Goal: Task Accomplishment & Management: Manage account settings

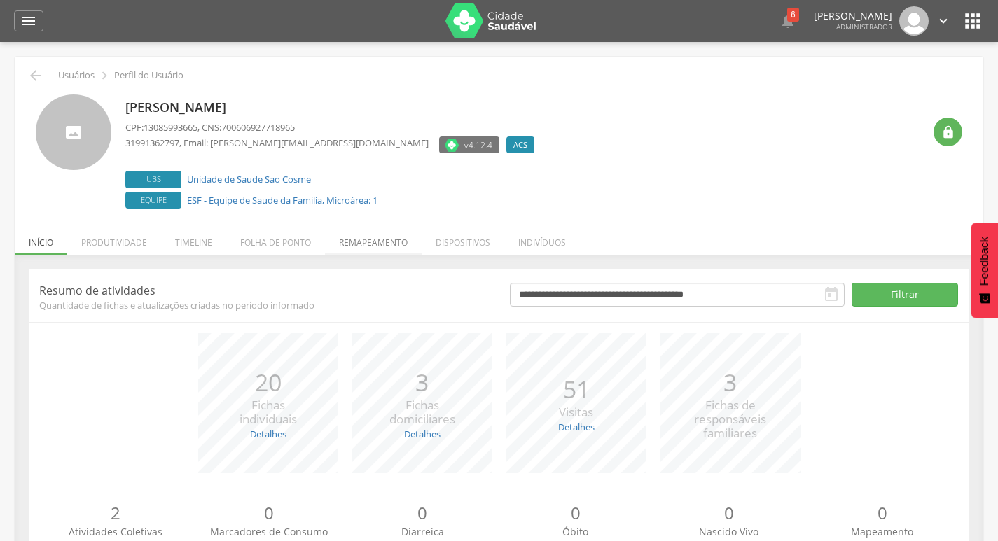
click at [339, 228] on li "Remapeamento" at bounding box center [373, 239] width 97 height 33
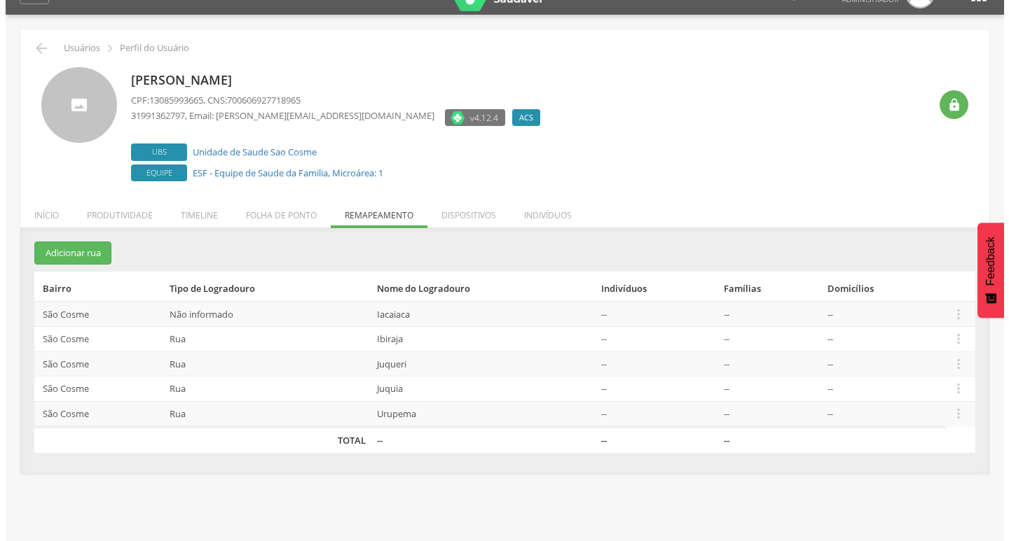
scroll to position [42, 0]
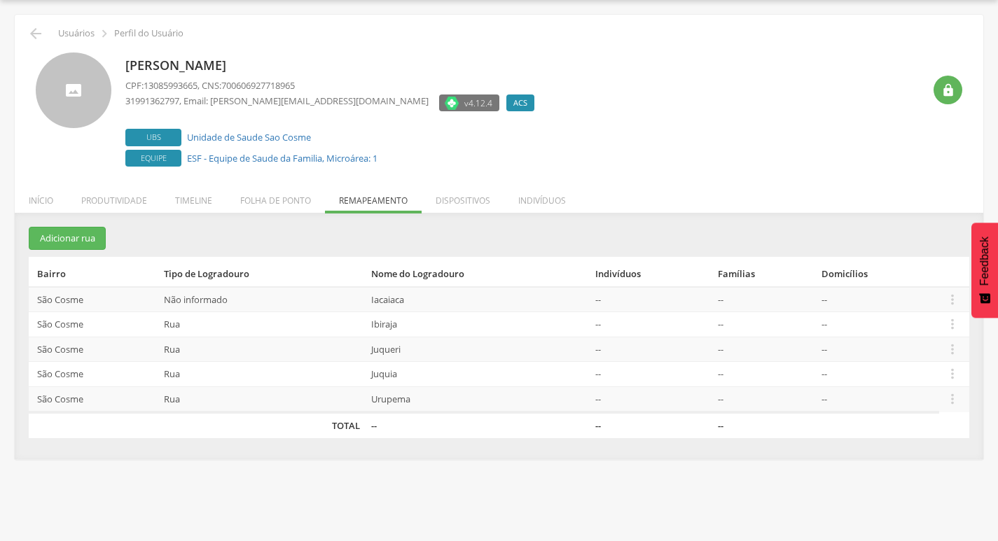
drag, startPoint x: 538, startPoint y: 195, endPoint x: 540, endPoint y: 204, distance: 8.7
click at [540, 204] on li "Indivíduos" at bounding box center [542, 197] width 76 height 33
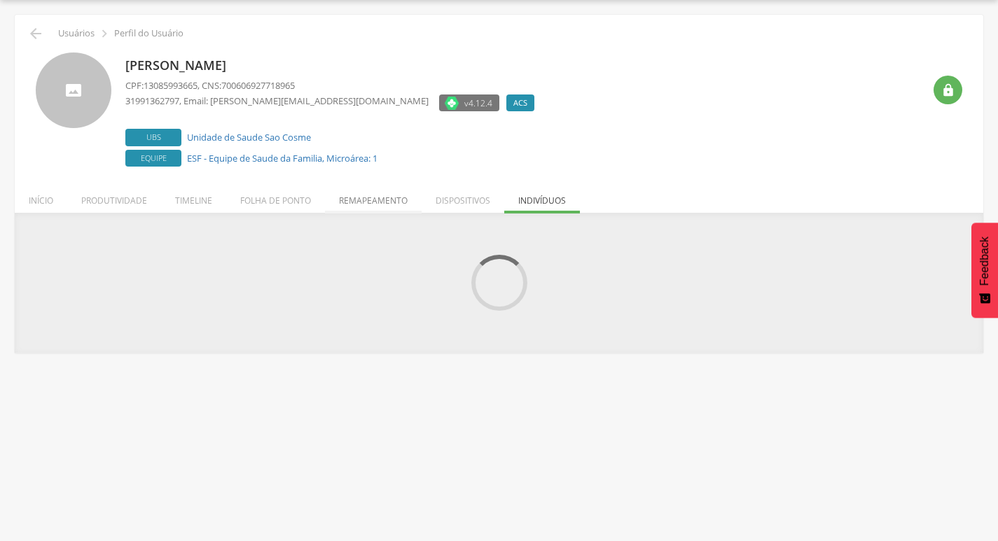
click at [375, 184] on li "Remapeamento" at bounding box center [373, 197] width 97 height 33
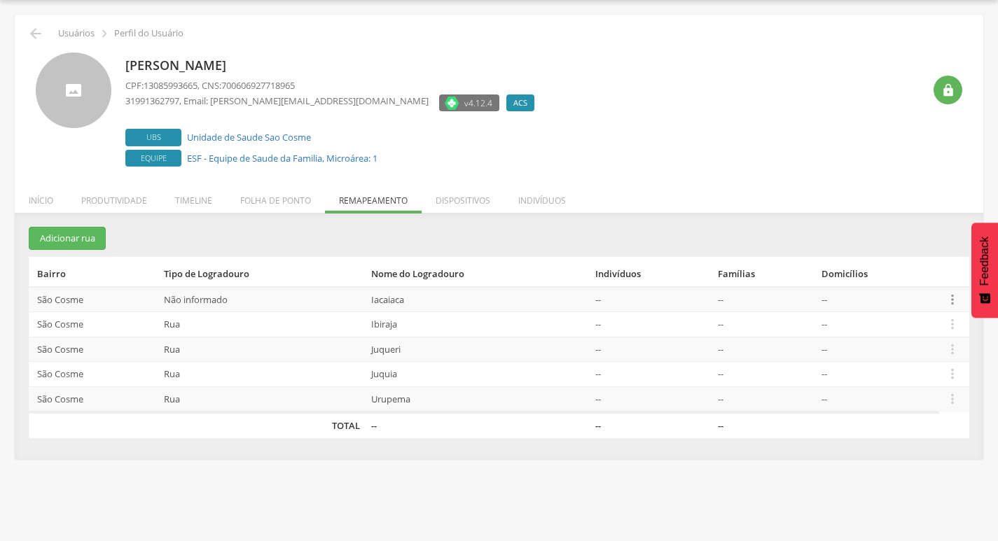
click at [946, 292] on icon "" at bounding box center [952, 299] width 15 height 15
click at [907, 242] on link "Desalocar famílias" at bounding box center [904, 244] width 111 height 18
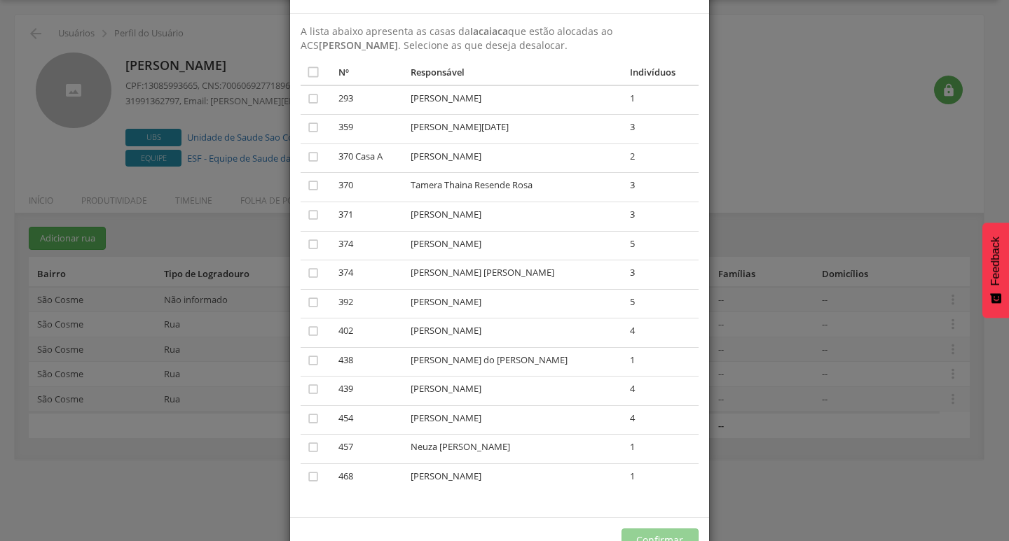
scroll to position [91, 0]
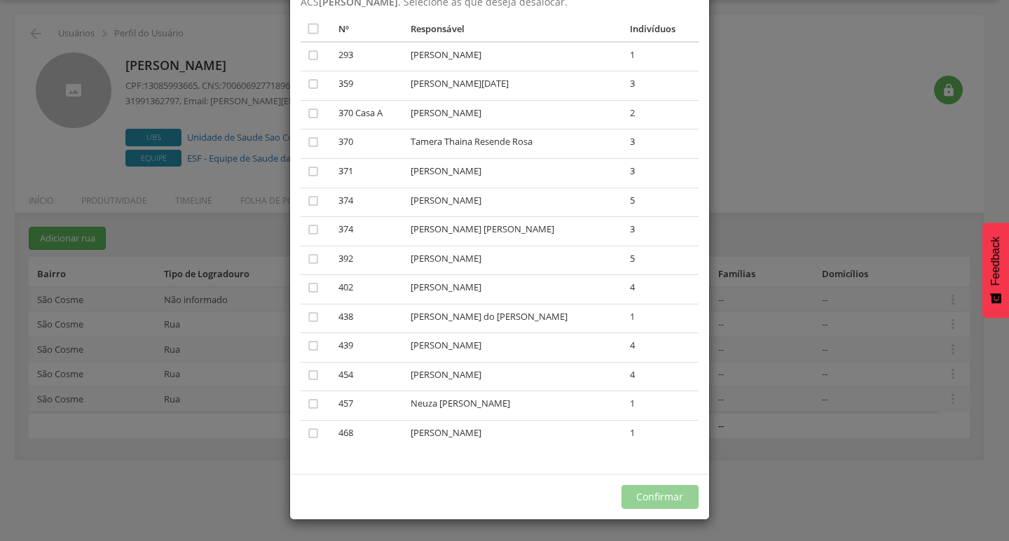
click at [840, 340] on div "× Desalocar Famílias A lista abaixo apresenta as casas da Iacaiaca que estão al…" at bounding box center [504, 270] width 1009 height 541
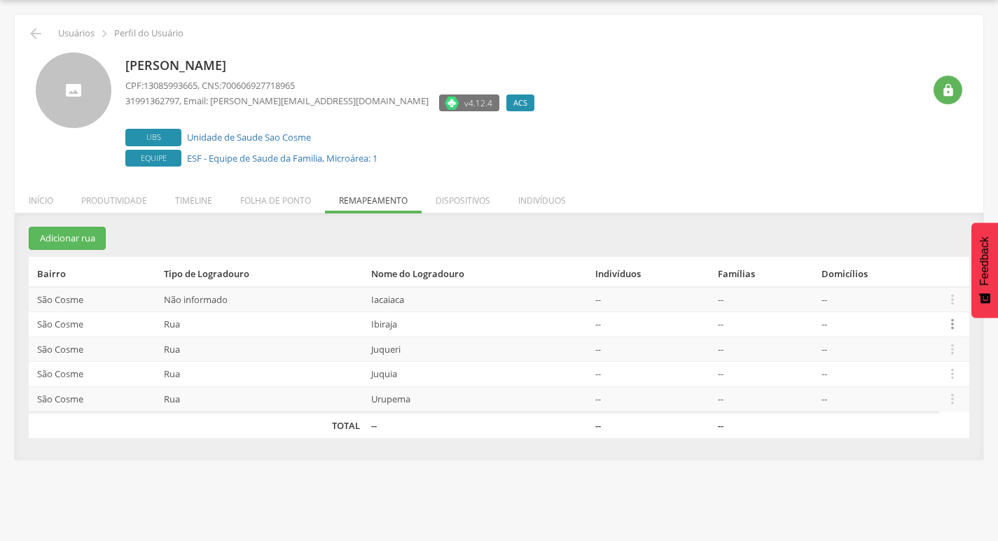
click at [946, 322] on icon "" at bounding box center [952, 324] width 15 height 15
click at [876, 273] on link "Desalocar famílias" at bounding box center [904, 270] width 111 height 18
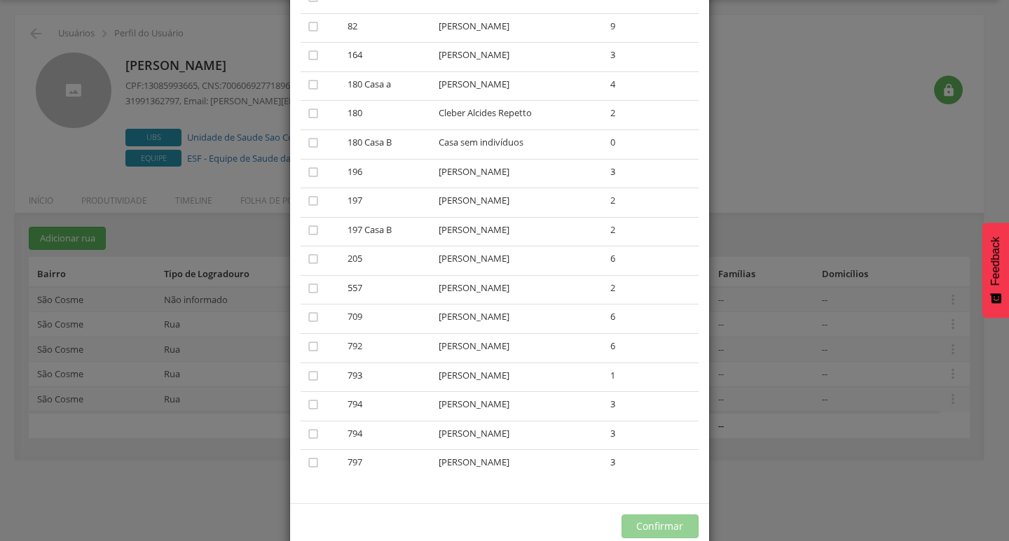
scroll to position [411, 0]
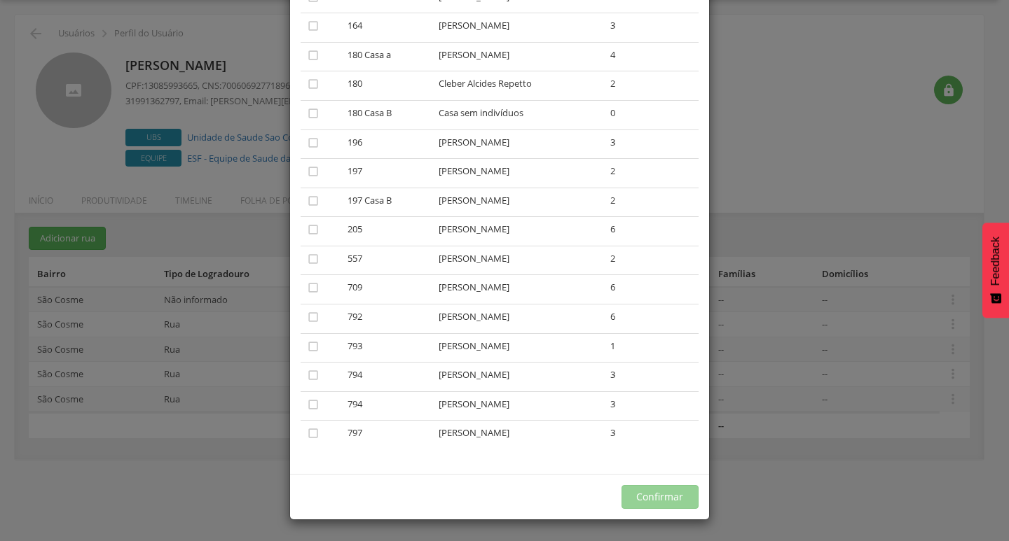
click at [838, 369] on div "× Desalocar Famílias A lista abaixo apresenta as casas da Ibiraja que estão alo…" at bounding box center [504, 270] width 1009 height 541
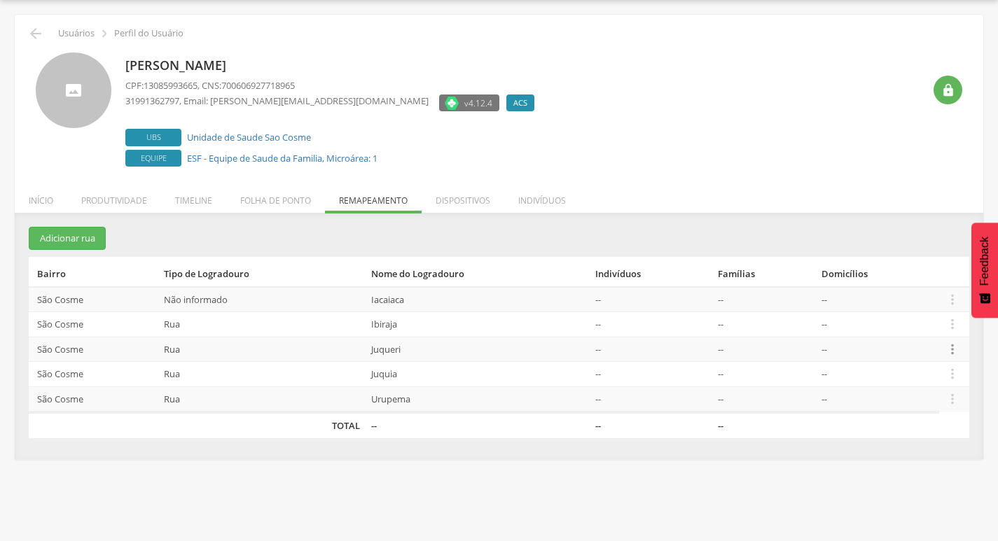
click at [956, 344] on icon "" at bounding box center [952, 349] width 15 height 15
click at [926, 302] on link "Desalocar famílias" at bounding box center [904, 295] width 111 height 18
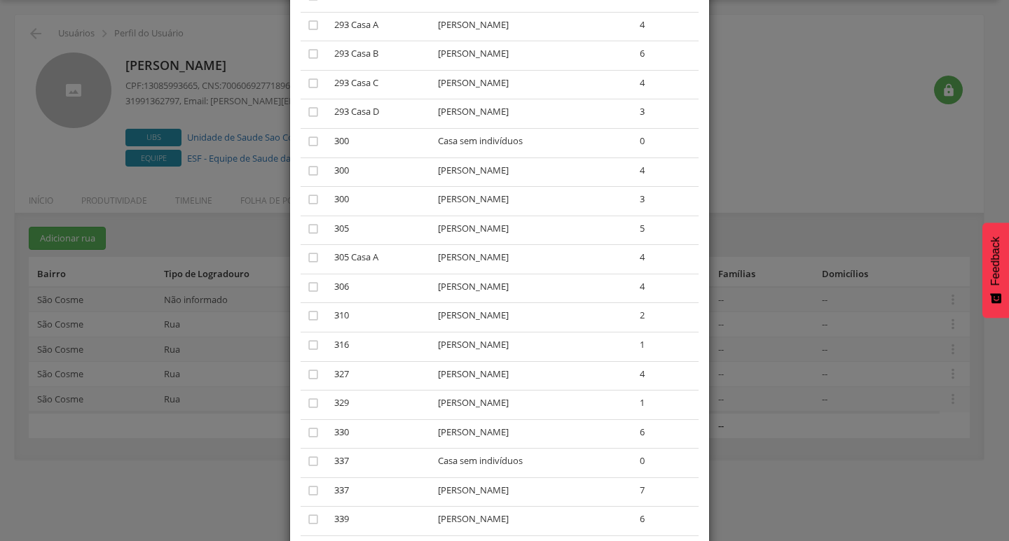
scroll to position [1891, 0]
